Goal: Transaction & Acquisition: Purchase product/service

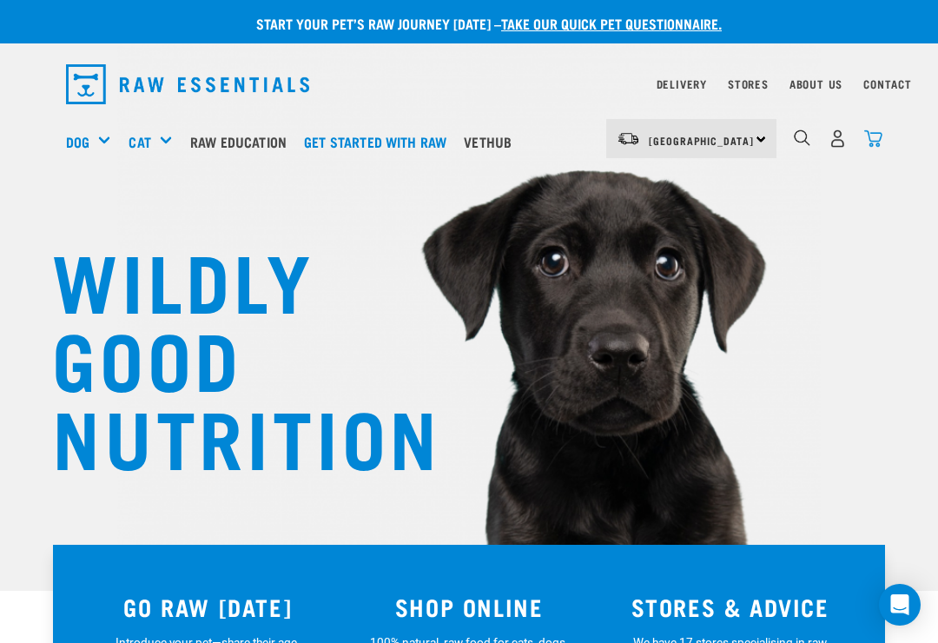
click at [882, 136] on img "dropdown navigation" at bounding box center [873, 138] width 18 height 18
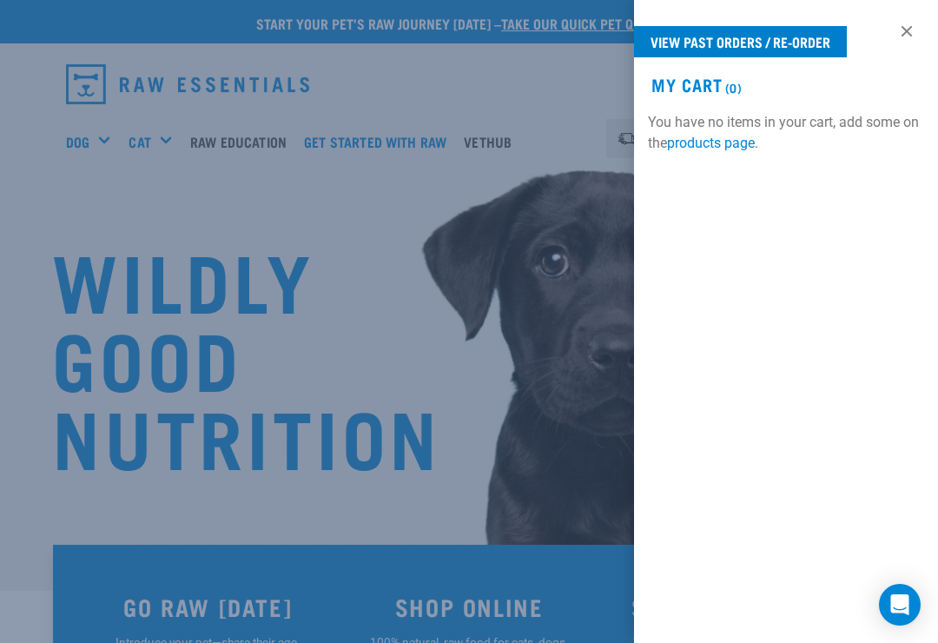
click at [775, 50] on link "View past orders / re-order" at bounding box center [740, 41] width 213 height 31
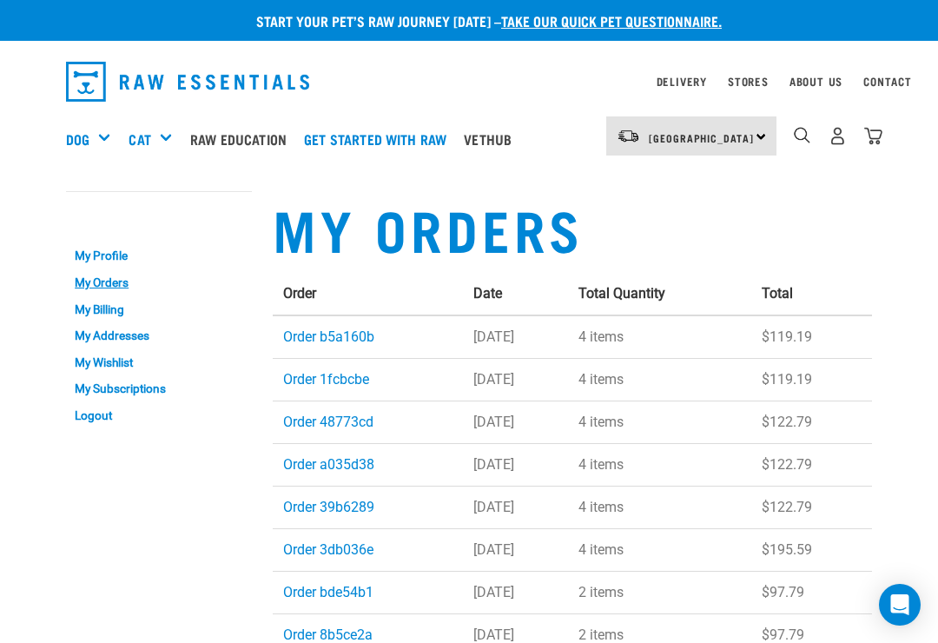
scroll to position [7, 0]
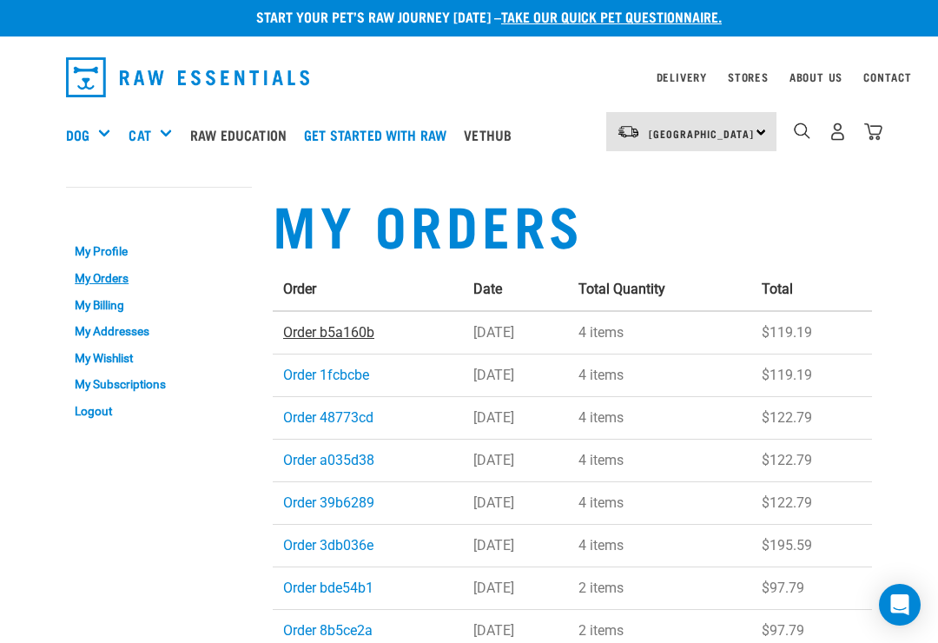
click at [342, 339] on link "Order b5a160b" at bounding box center [328, 332] width 91 height 17
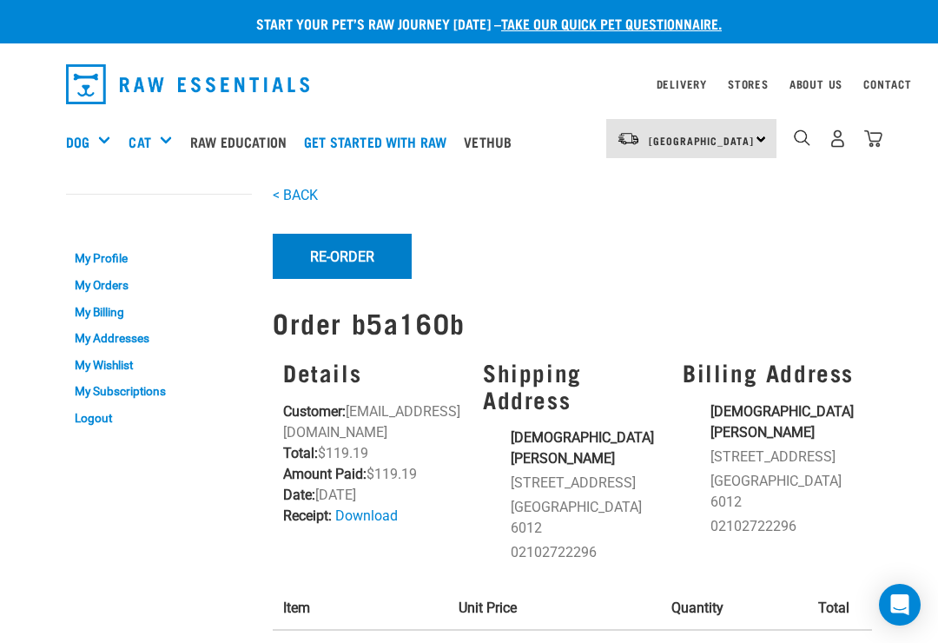
click at [352, 255] on button "Re-Order" at bounding box center [342, 256] width 139 height 45
click at [349, 258] on button "Re-Order" at bounding box center [342, 256] width 139 height 45
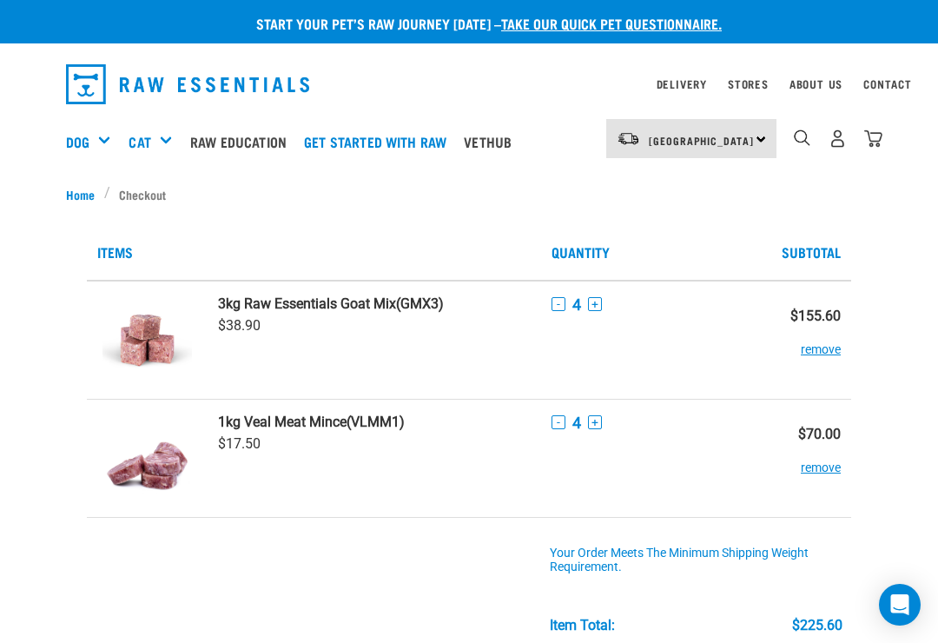
click at [552, 303] on button "-" at bounding box center [559, 304] width 14 height 14
click at [554, 301] on button "-" at bounding box center [559, 304] width 14 height 14
click at [554, 302] on button "-" at bounding box center [559, 304] width 14 height 14
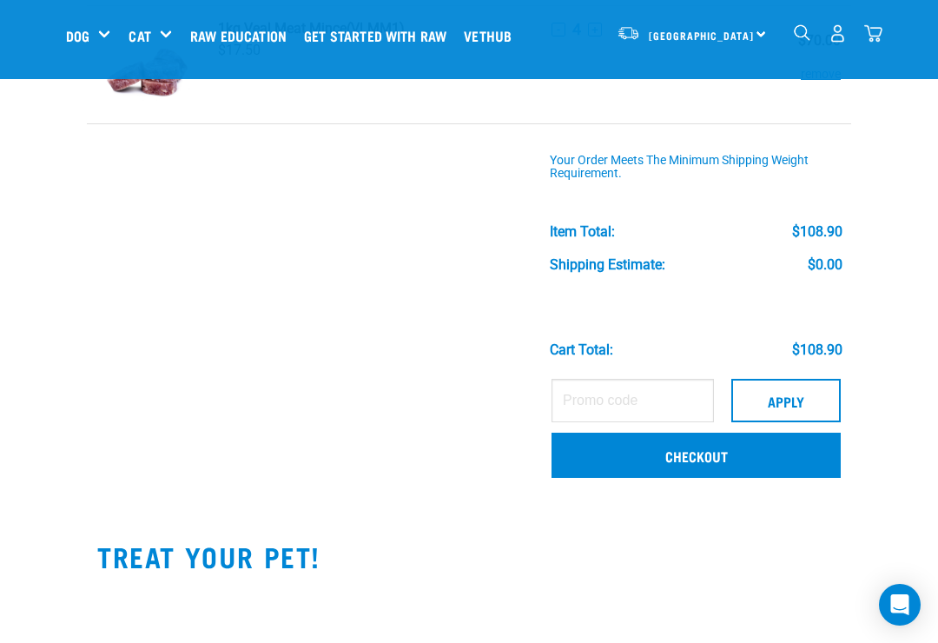
scroll to position [262, 0]
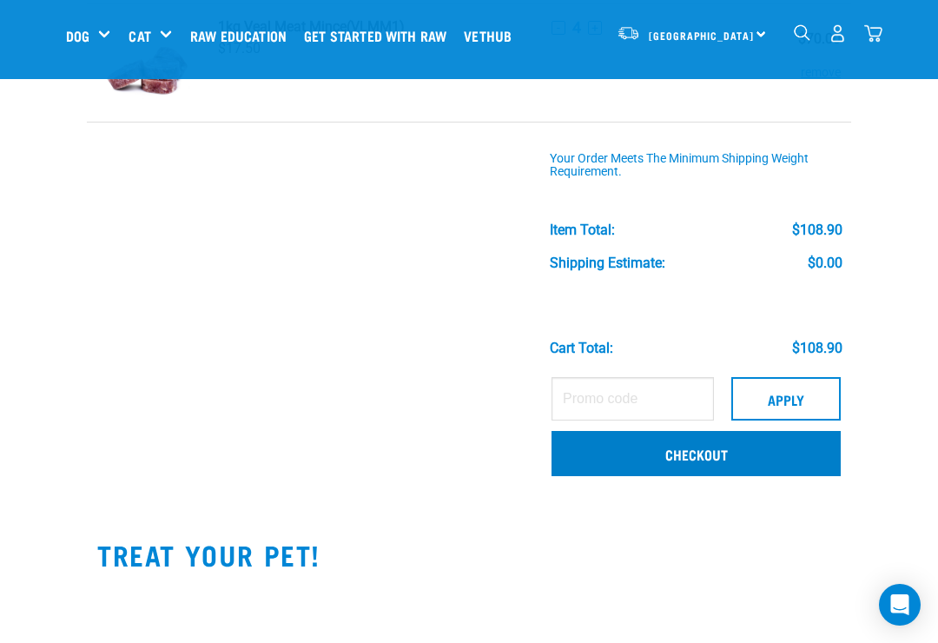
click at [715, 461] on link "Checkout" at bounding box center [696, 453] width 289 height 45
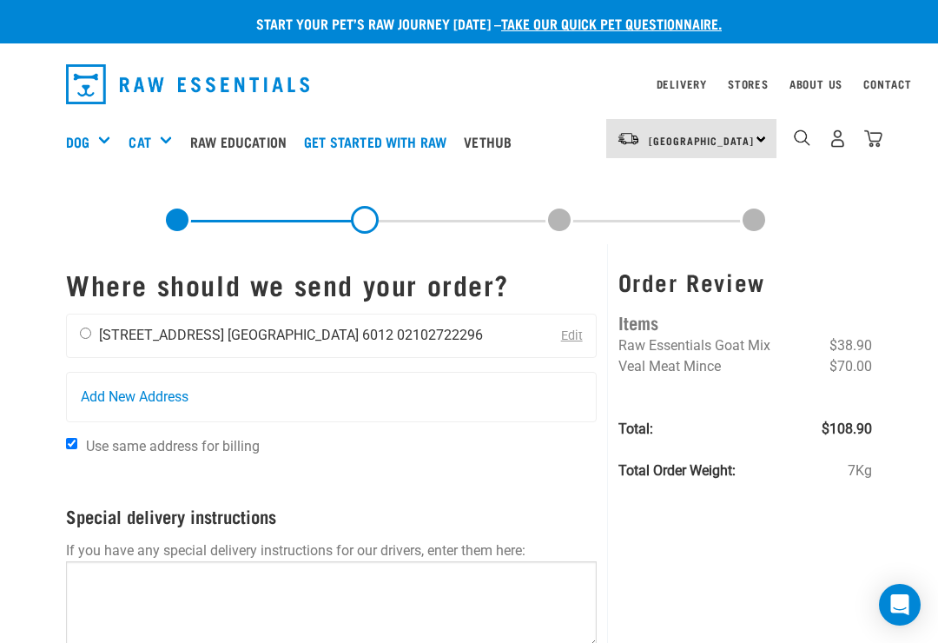
click at [82, 336] on input "radio" at bounding box center [85, 332] width 11 height 11
radio input "true"
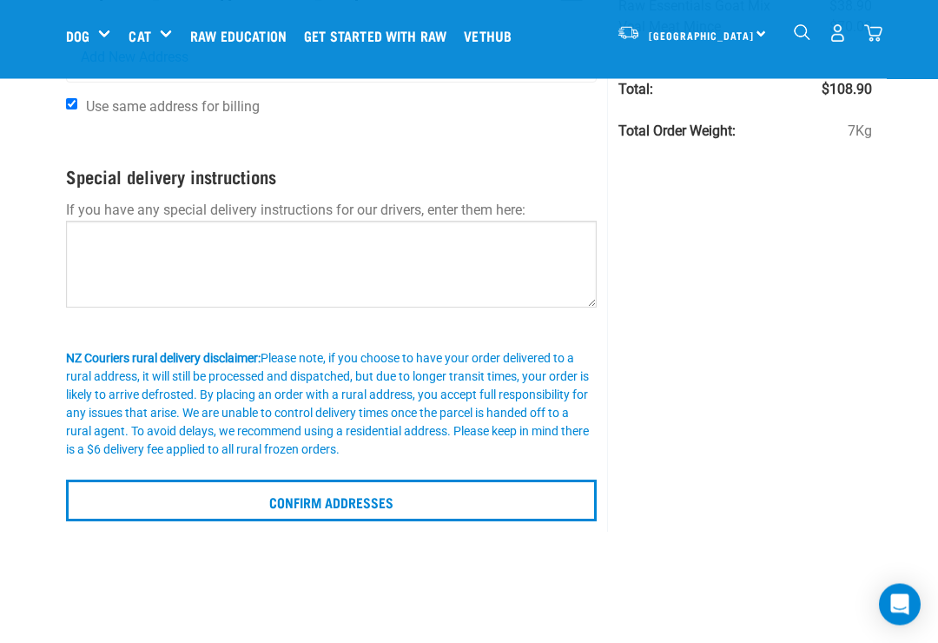
scroll to position [210, 0]
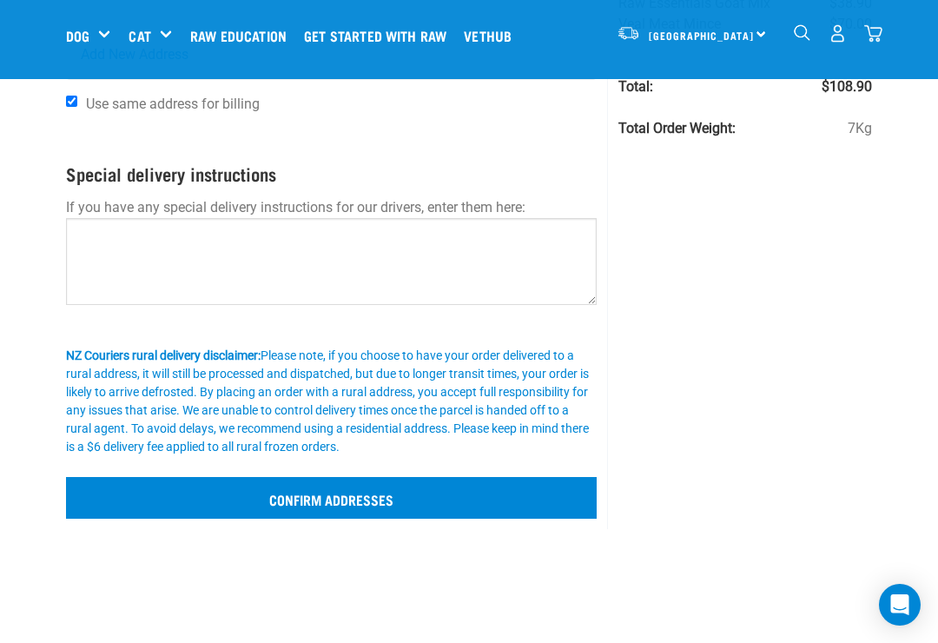
click at [413, 506] on input "Confirm addresses" at bounding box center [331, 498] width 531 height 42
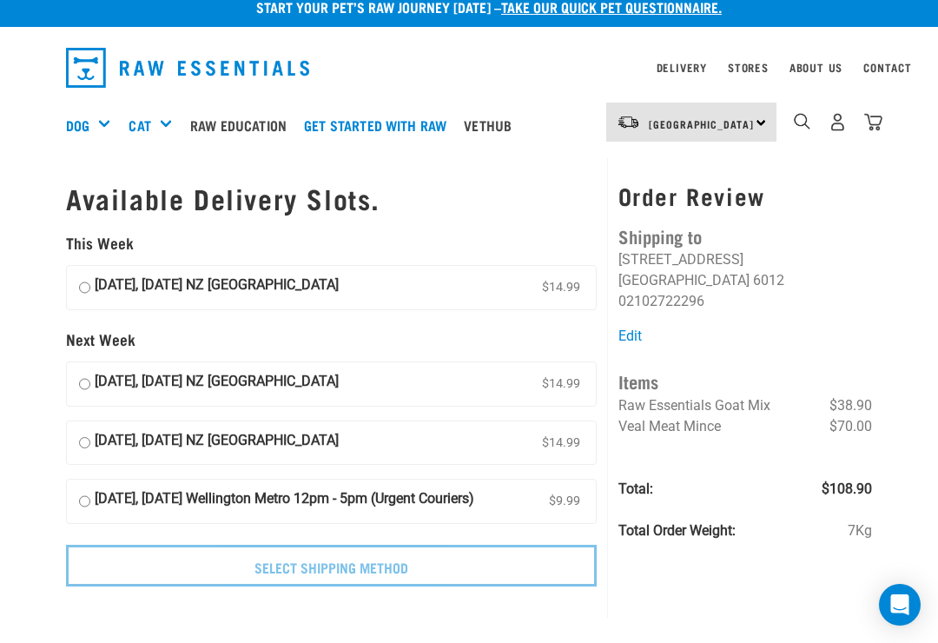
scroll to position [18, 0]
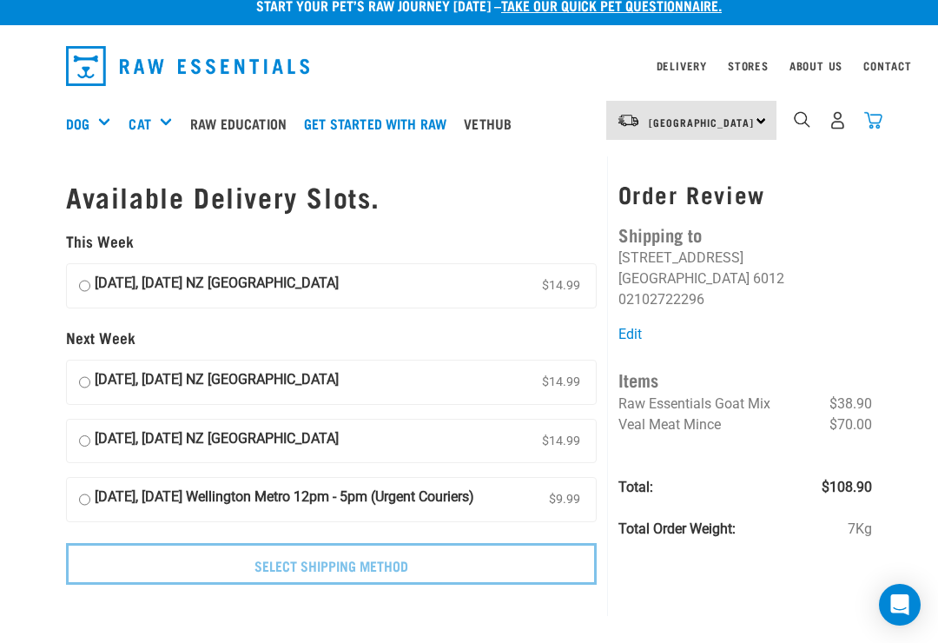
click at [882, 118] on img "dropdown navigation" at bounding box center [873, 120] width 18 height 18
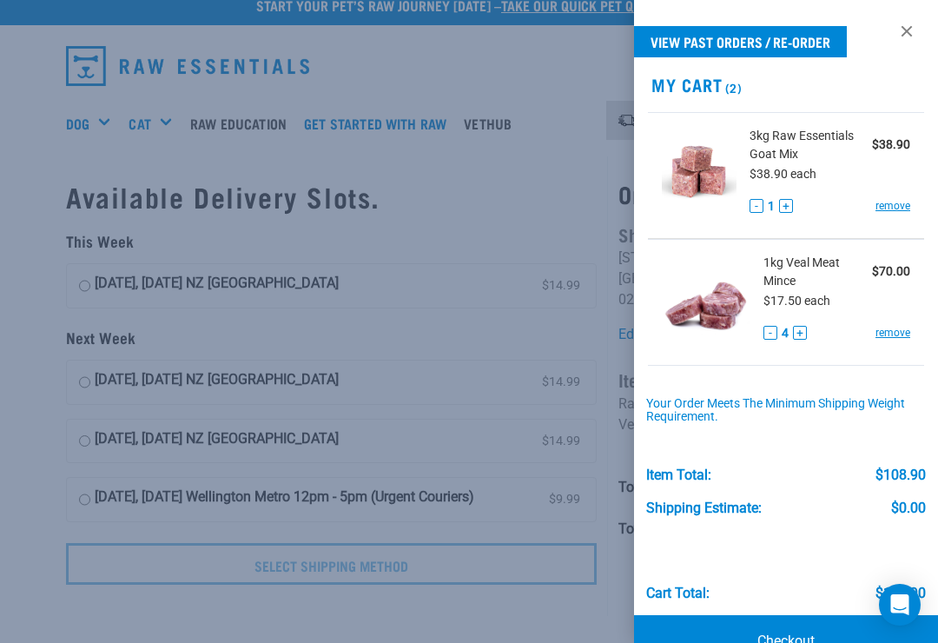
click at [804, 327] on button "+" at bounding box center [800, 333] width 14 height 14
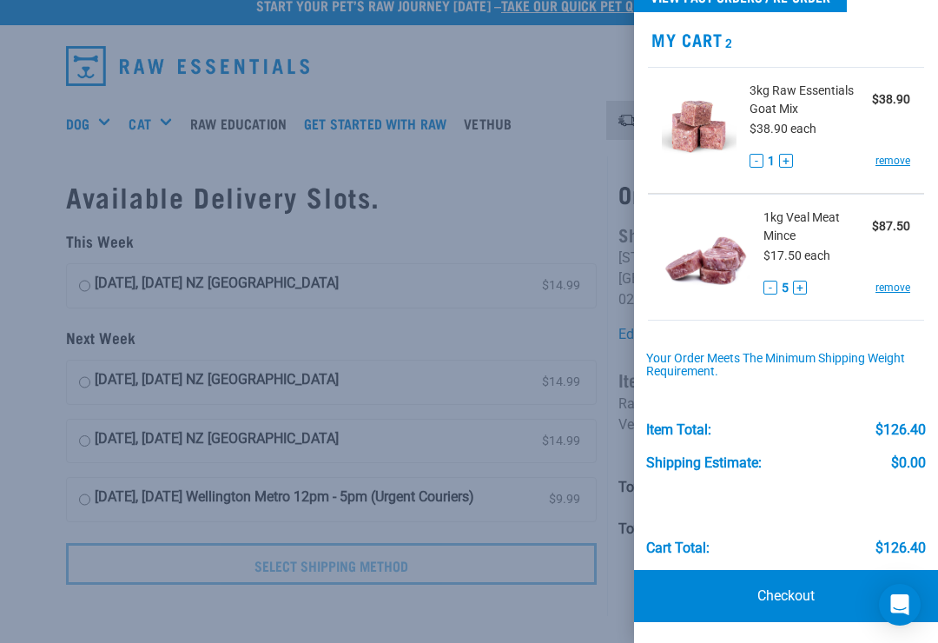
scroll to position [43, 0]
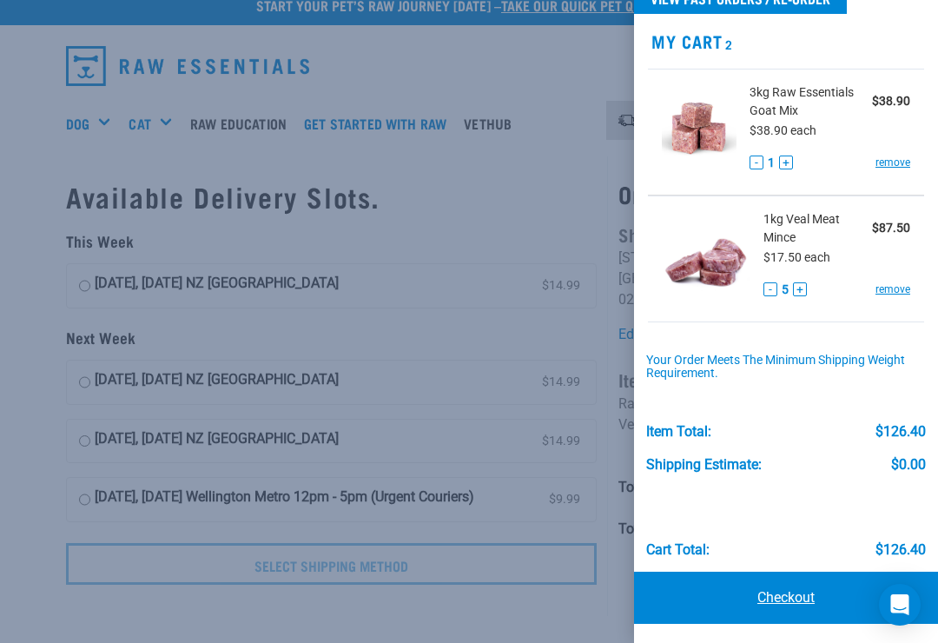
click at [799, 594] on link "Checkout" at bounding box center [786, 598] width 304 height 52
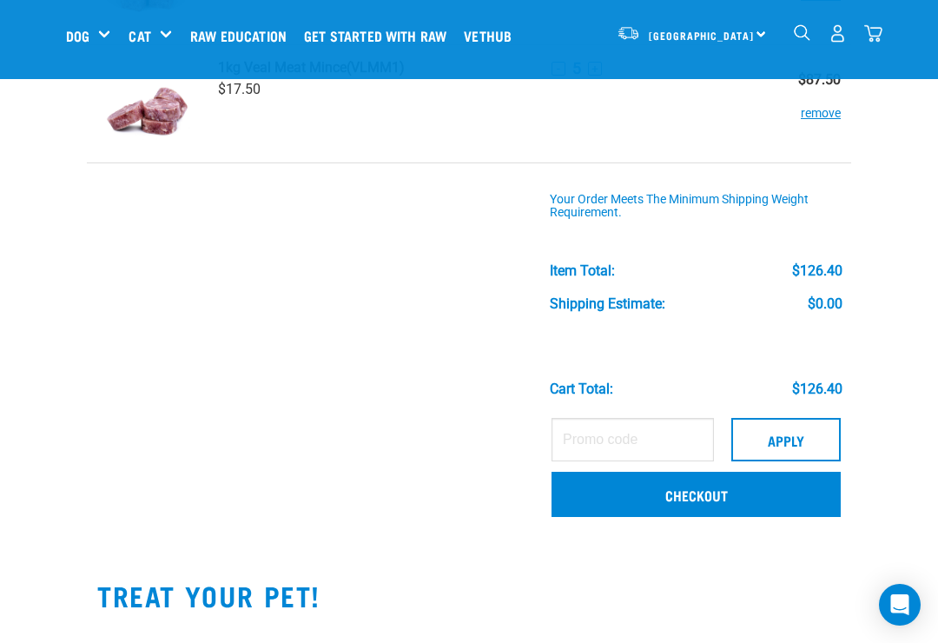
scroll to position [223, 0]
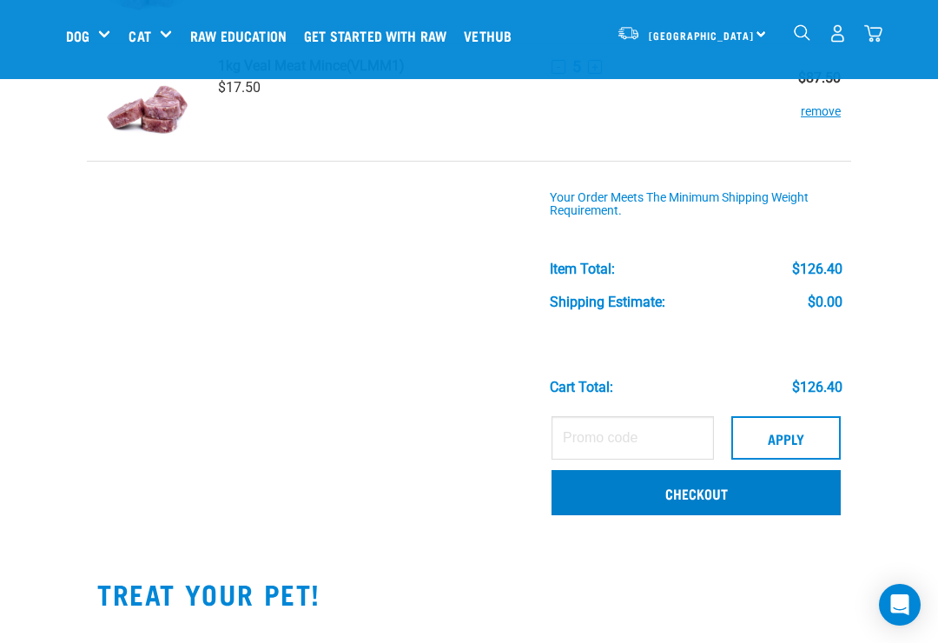
click at [716, 494] on link "Checkout" at bounding box center [696, 492] width 289 height 45
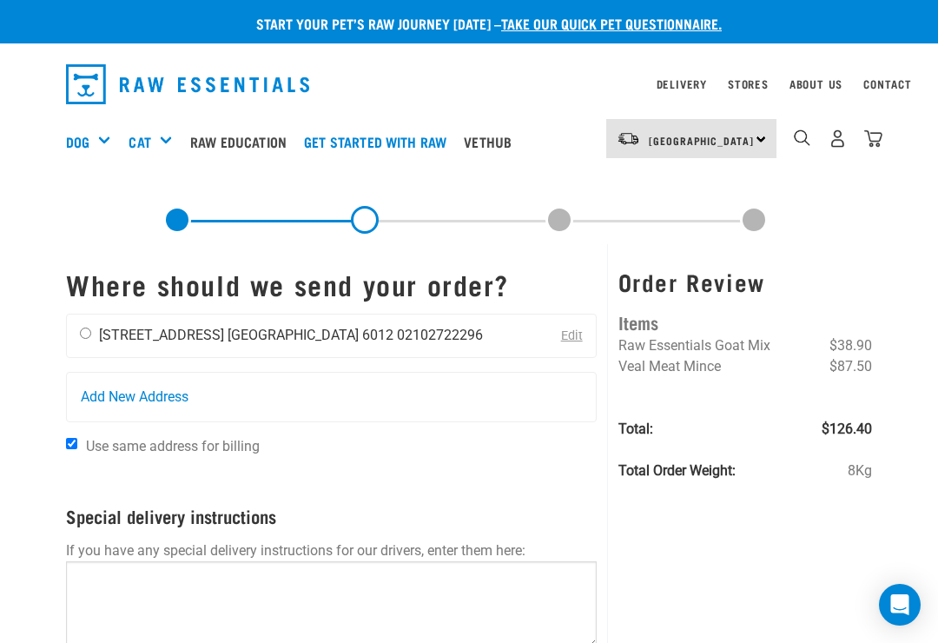
click at [82, 336] on input "radio" at bounding box center [85, 332] width 11 height 11
radio input "true"
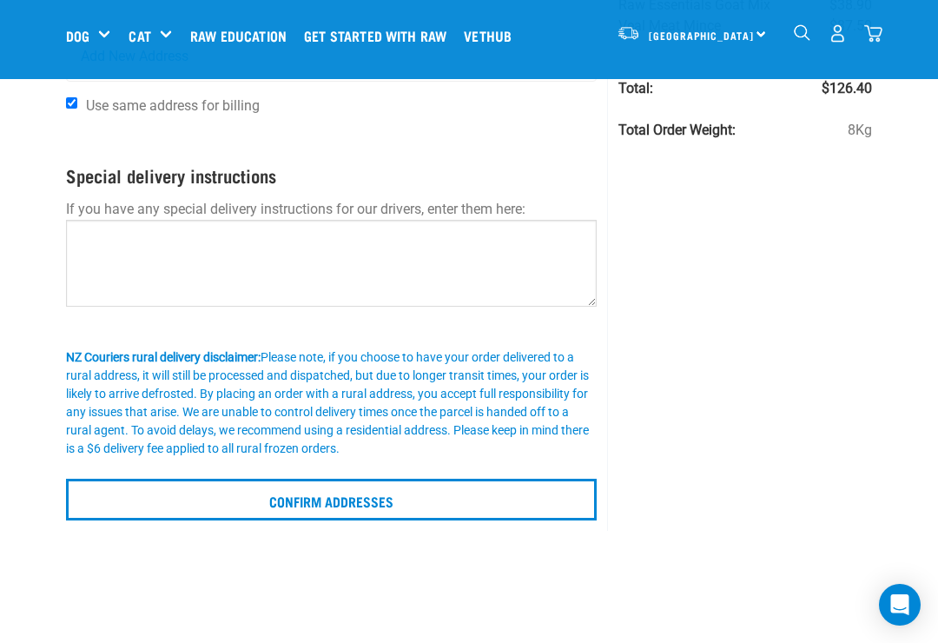
scroll to position [209, 0]
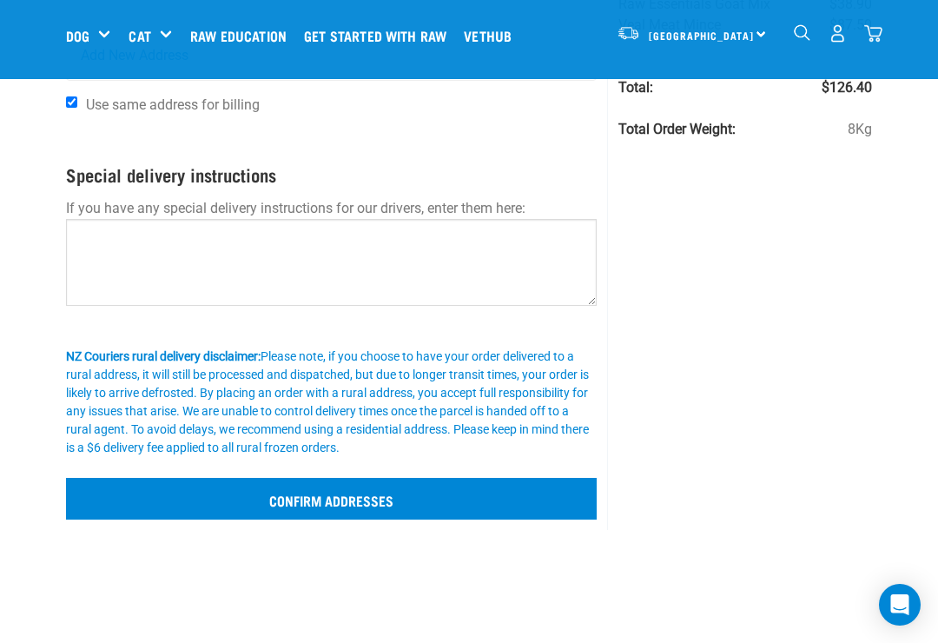
click at [398, 502] on input "Confirm addresses" at bounding box center [331, 499] width 531 height 42
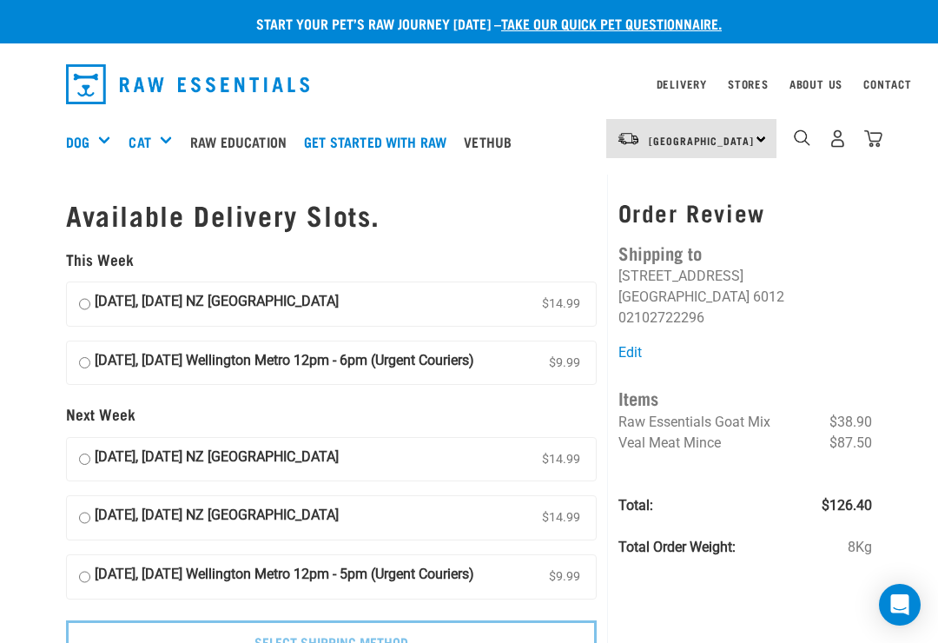
click at [83, 354] on input "[DATE], [DATE] Wellington Metro 12pm - 6pm (Urgent Couriers) $9.99" at bounding box center [84, 363] width 11 height 26
radio input "true"
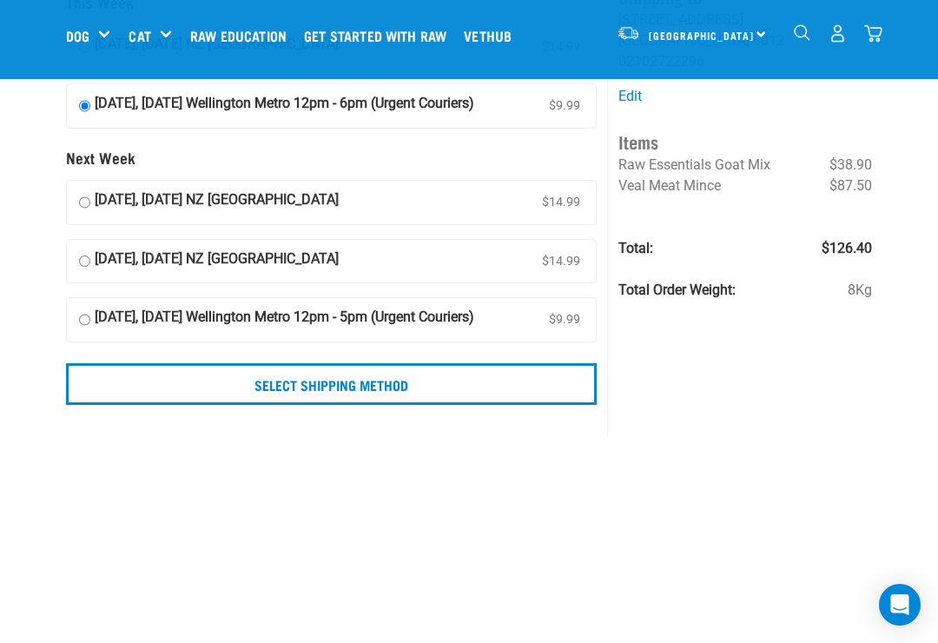
scroll to position [125, 0]
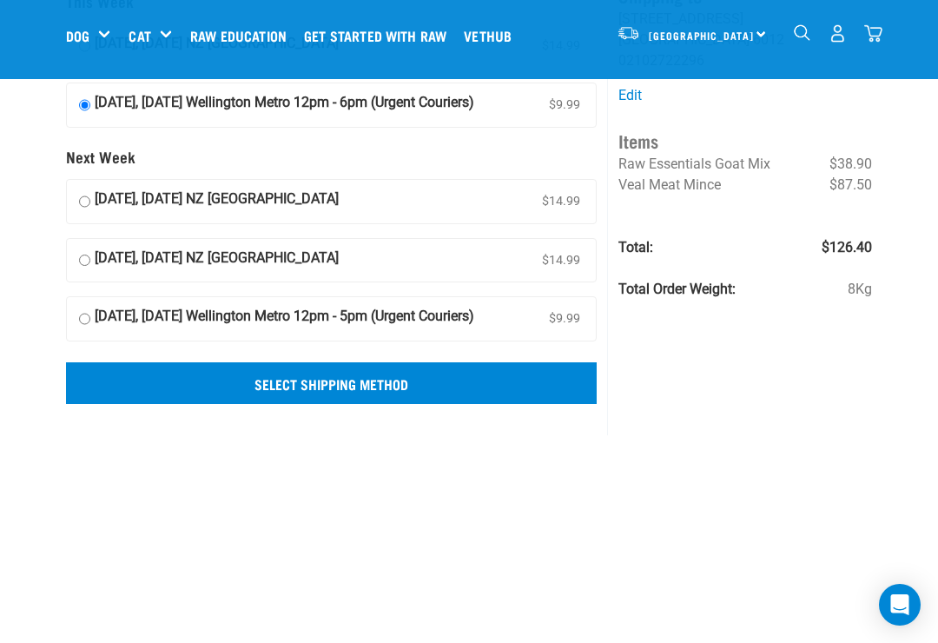
click at [355, 404] on input "Select Shipping Method" at bounding box center [331, 383] width 531 height 42
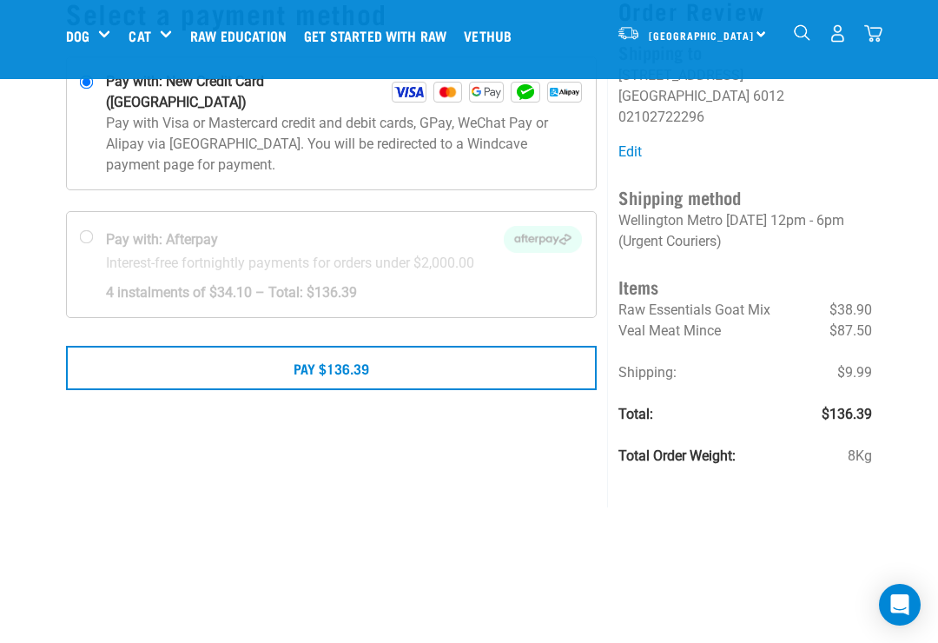
scroll to position [140, 0]
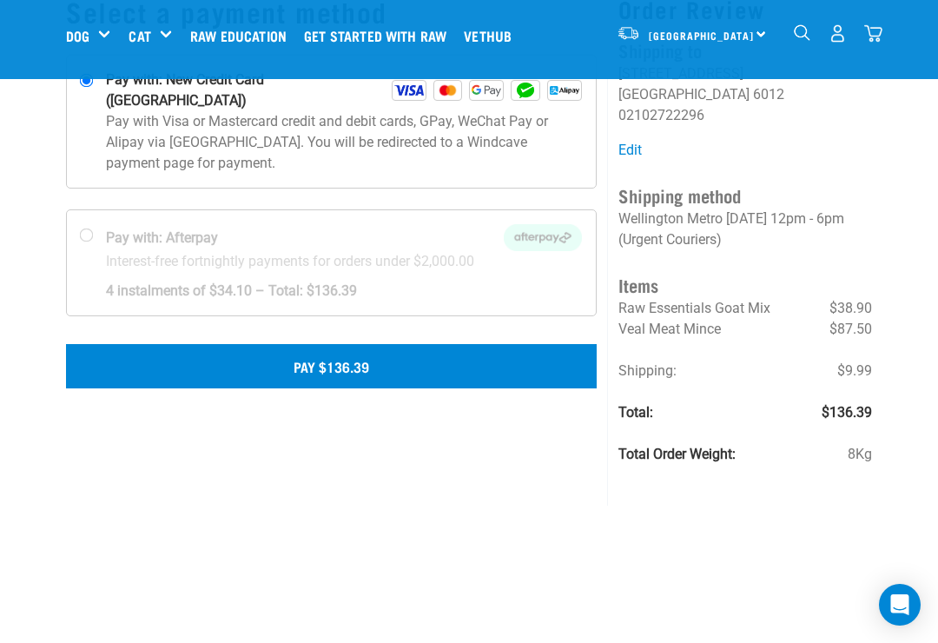
click at [357, 354] on button "Pay $136.39" at bounding box center [331, 365] width 531 height 43
